Goal: Check status: Check status

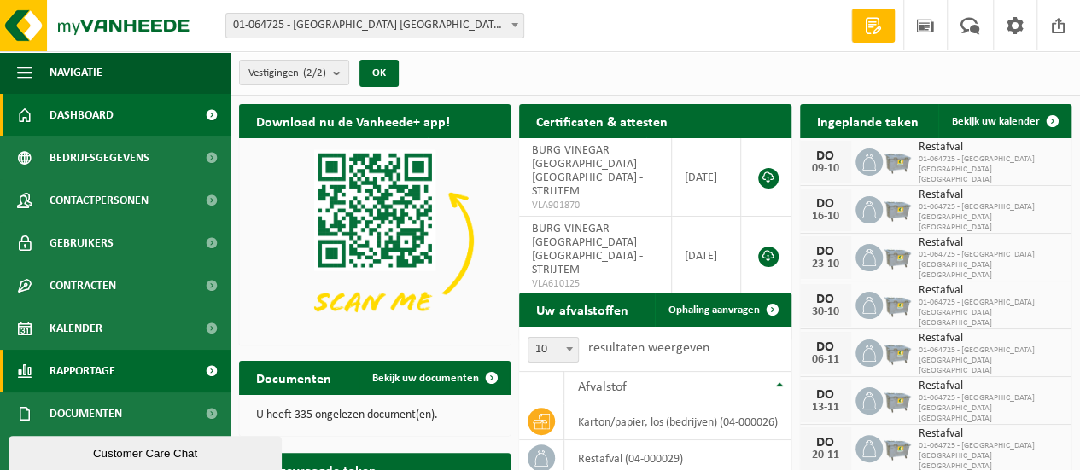
click at [67, 376] on span "Rapportage" at bounding box center [83, 371] width 66 height 43
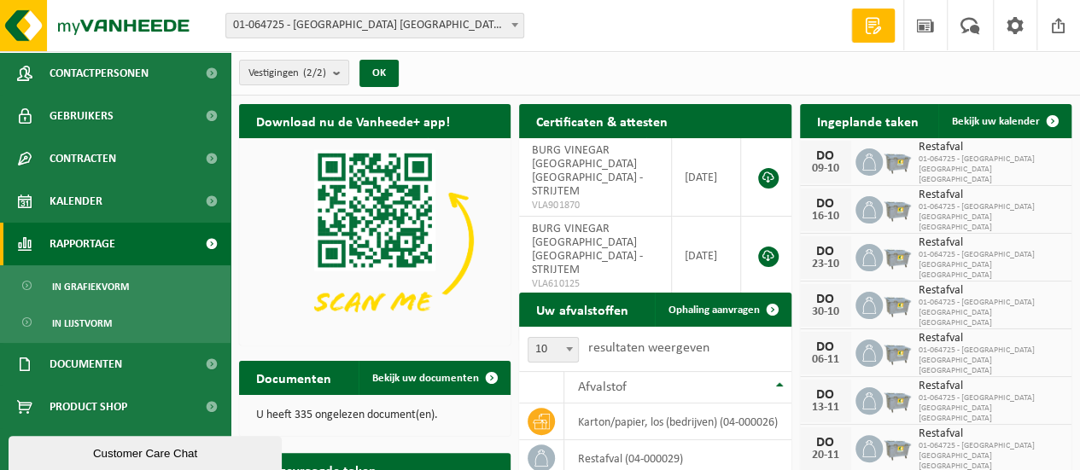
scroll to position [128, 0]
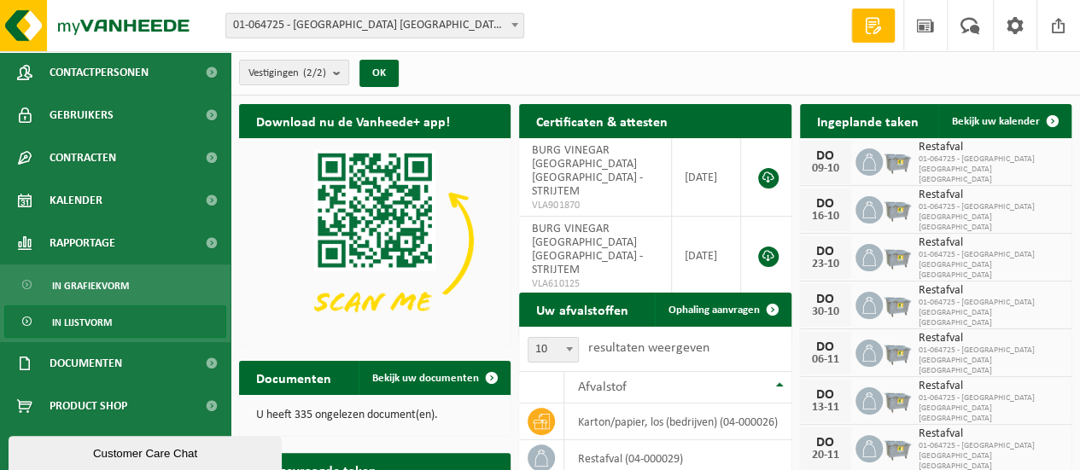
click at [127, 317] on link "In lijstvorm" at bounding box center [115, 322] width 222 height 32
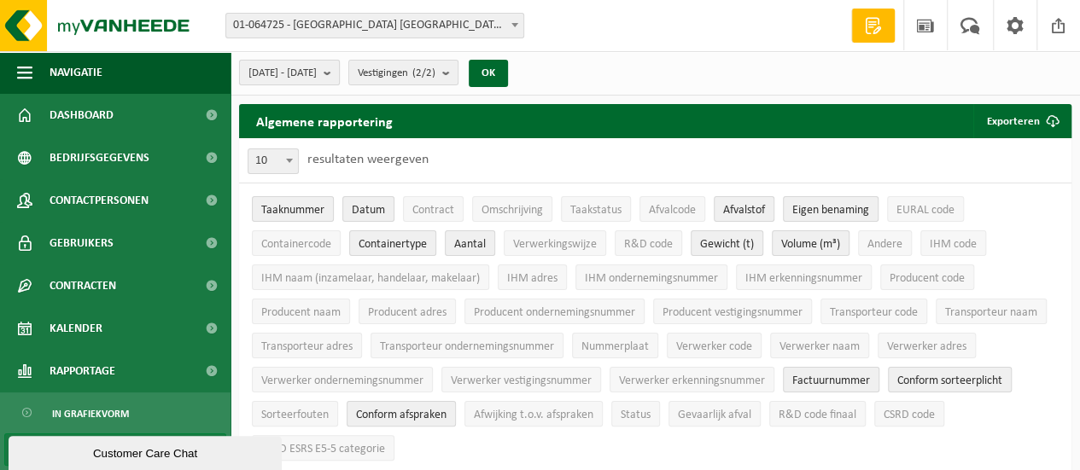
click at [339, 76] on b "submit" at bounding box center [331, 73] width 15 height 24
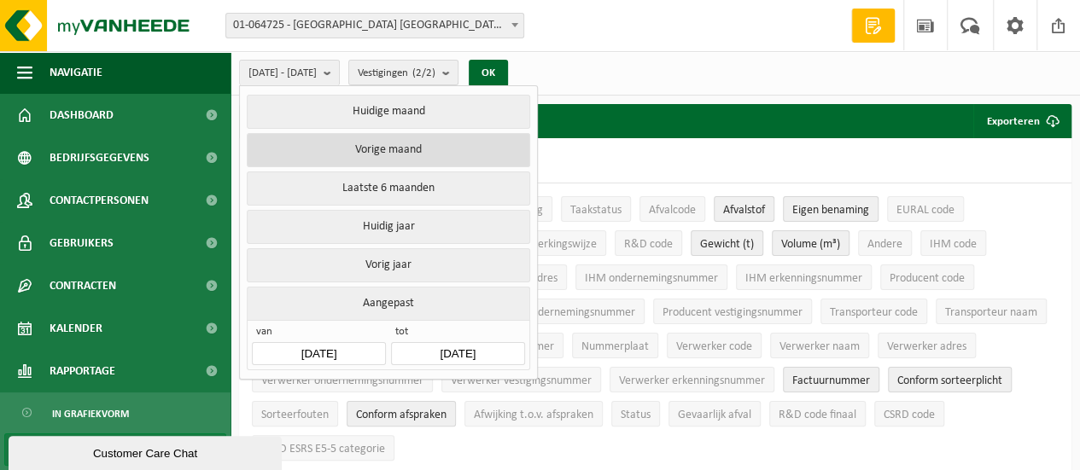
click at [411, 150] on button "Vorige maand" at bounding box center [388, 150] width 283 height 34
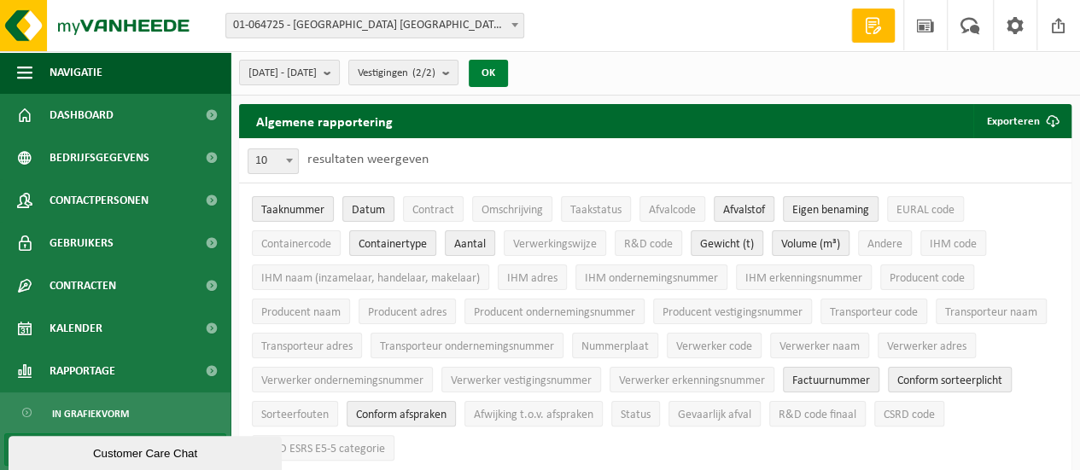
click at [508, 65] on button "OK" at bounding box center [488, 73] width 39 height 27
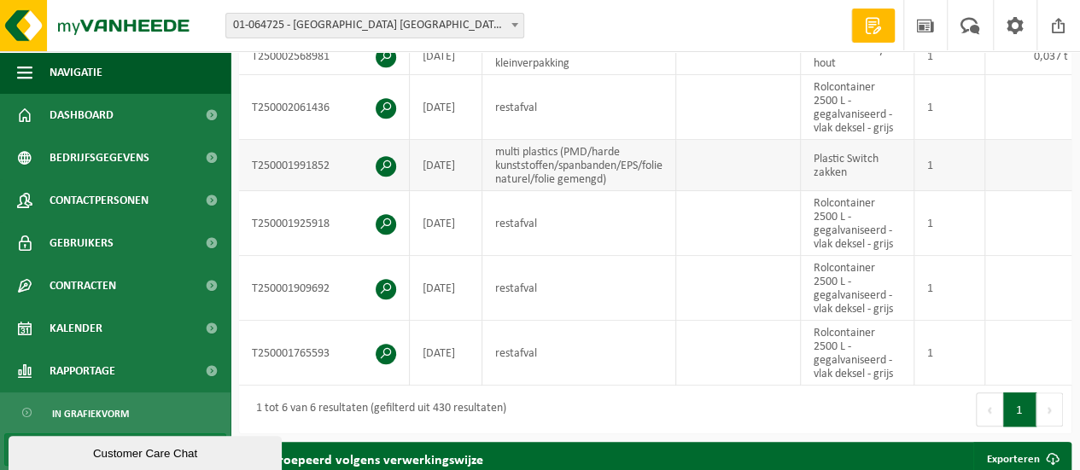
scroll to position [598, 0]
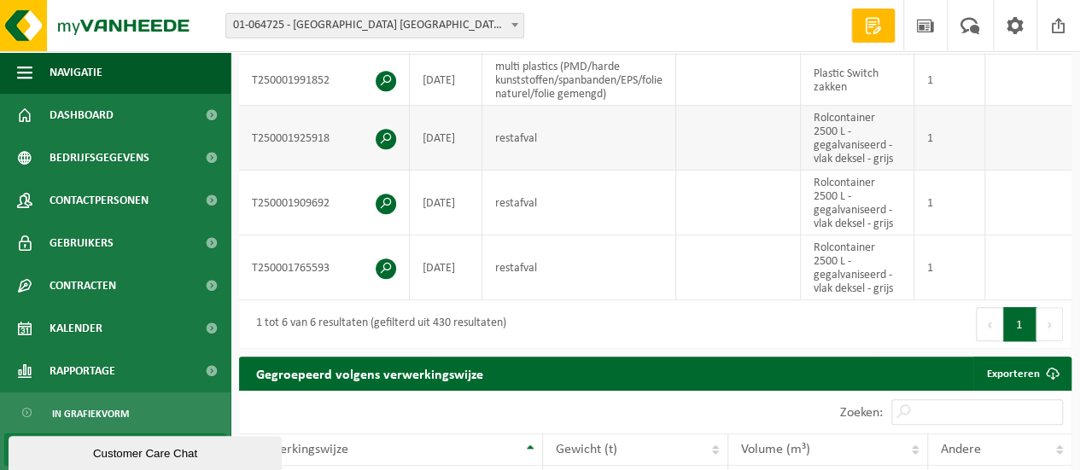
click at [569, 133] on td "restafval" at bounding box center [579, 138] width 194 height 65
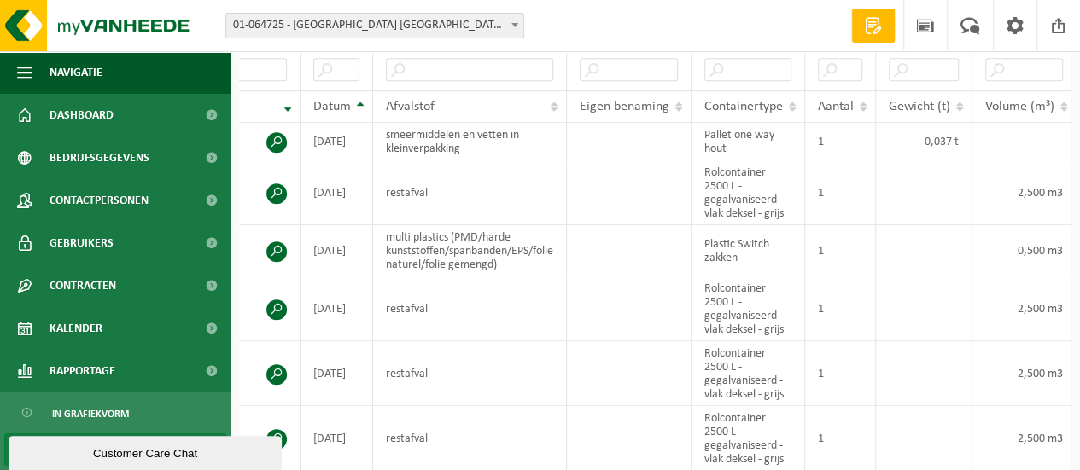
scroll to position [0, 112]
